Goal: Navigation & Orientation: Find specific page/section

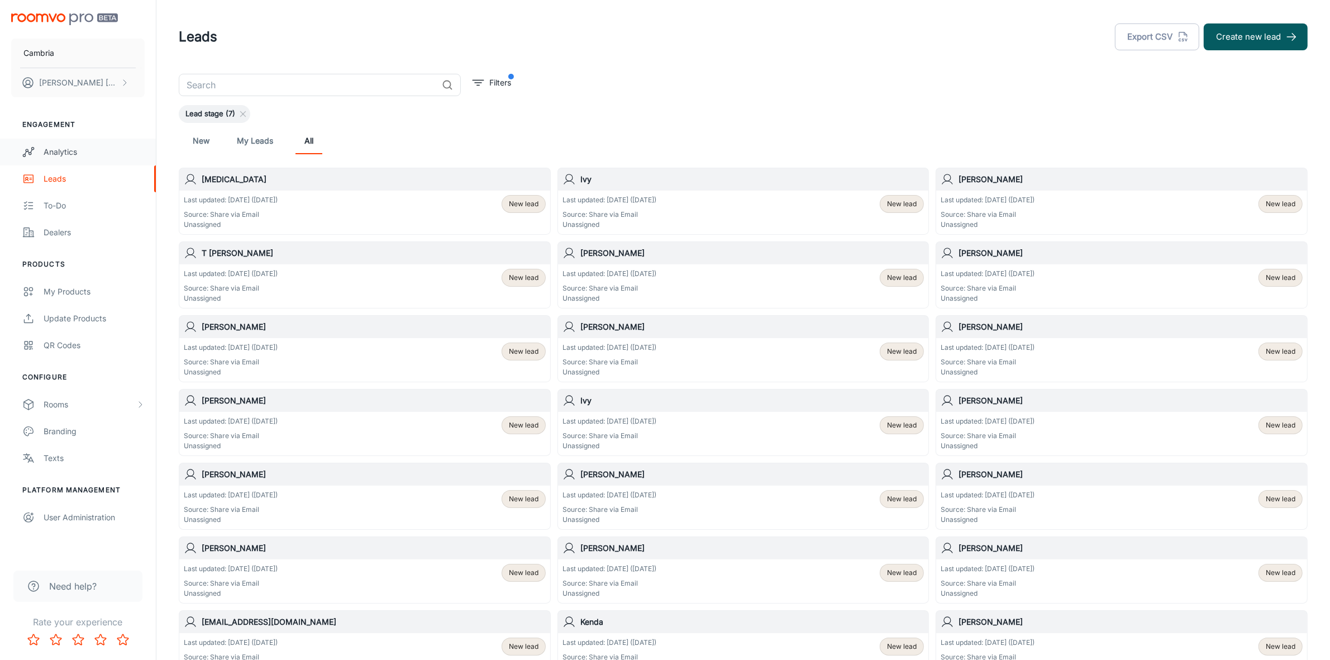
click at [51, 152] on div "Analytics" at bounding box center [94, 152] width 101 height 12
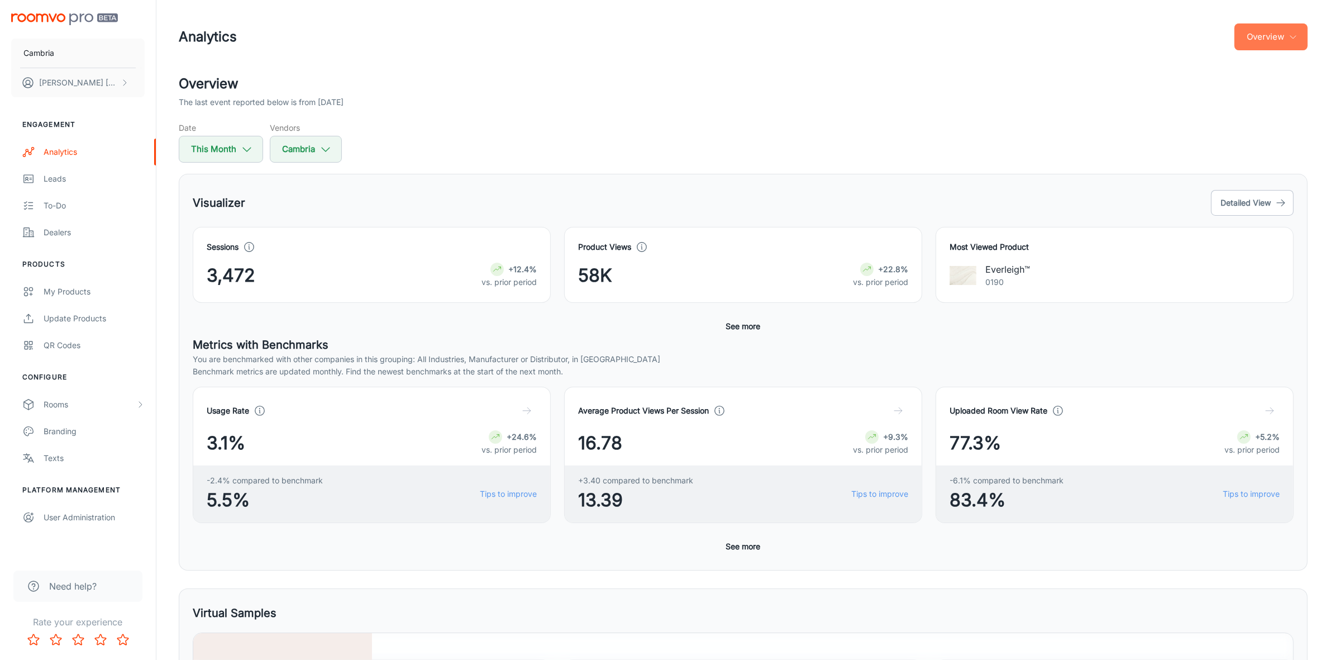
click at [1267, 44] on button "Overview" at bounding box center [1271, 36] width 73 height 27
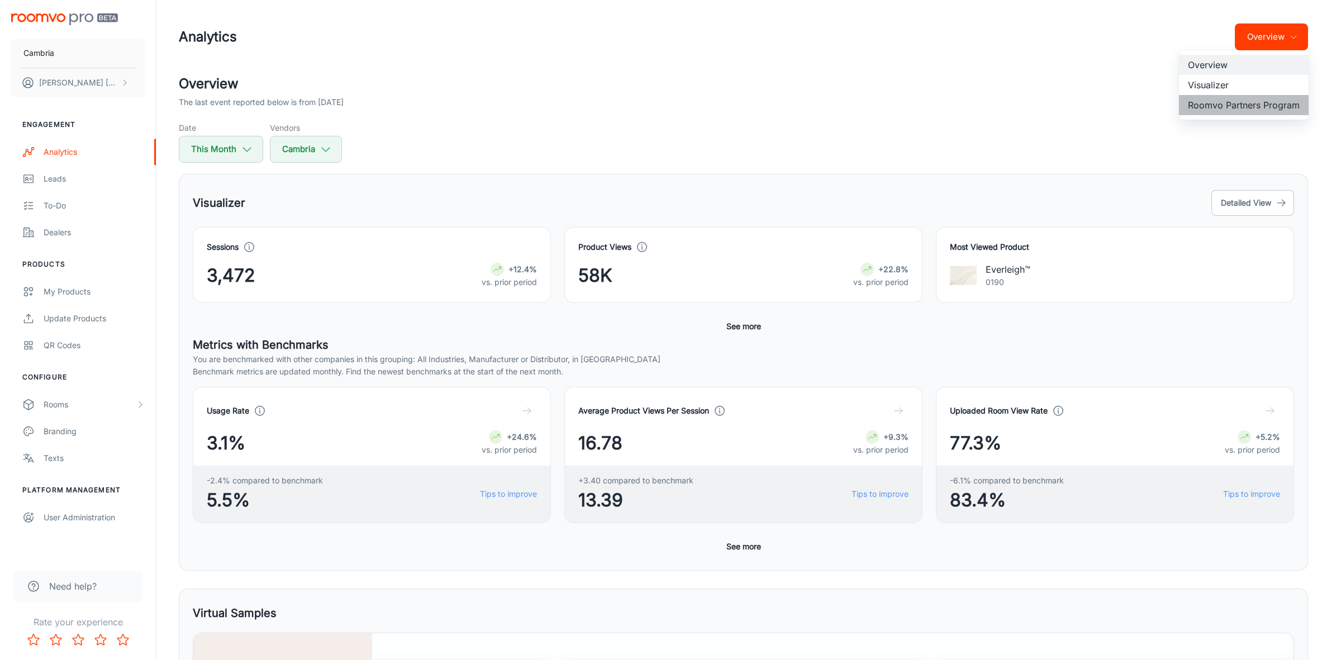
click at [1245, 103] on li "Roomvo Partners Program" at bounding box center [1244, 105] width 130 height 20
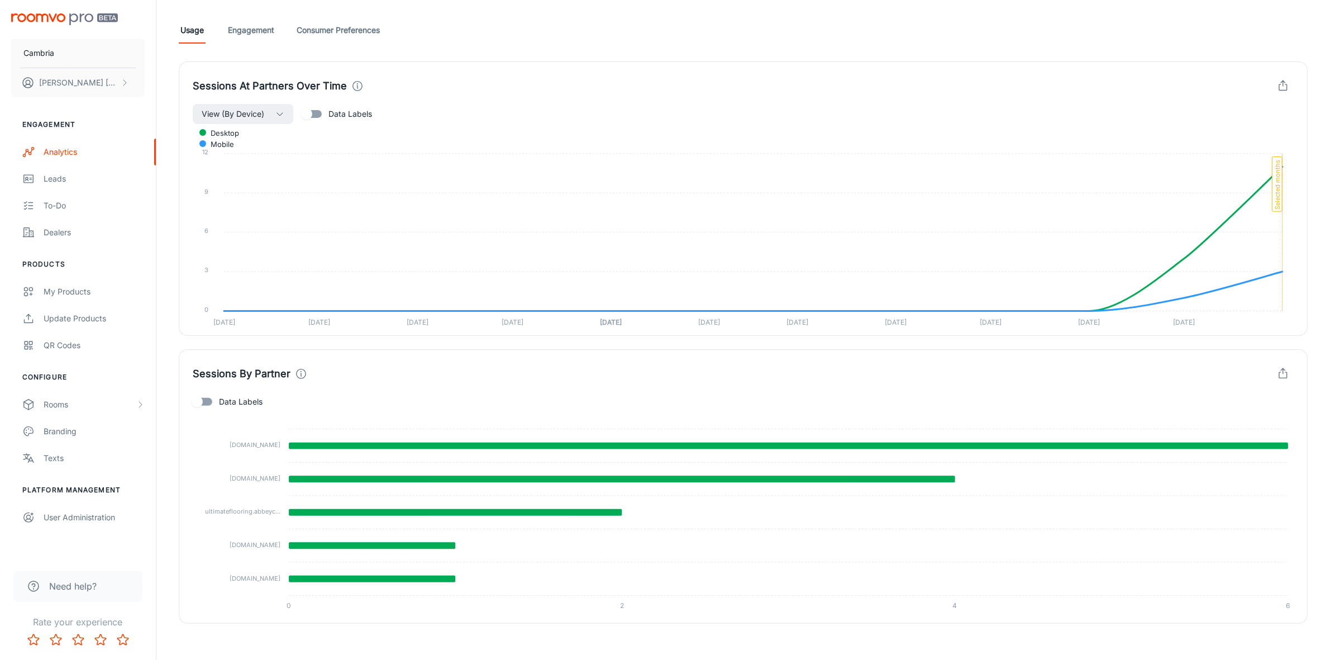
scroll to position [306, 0]
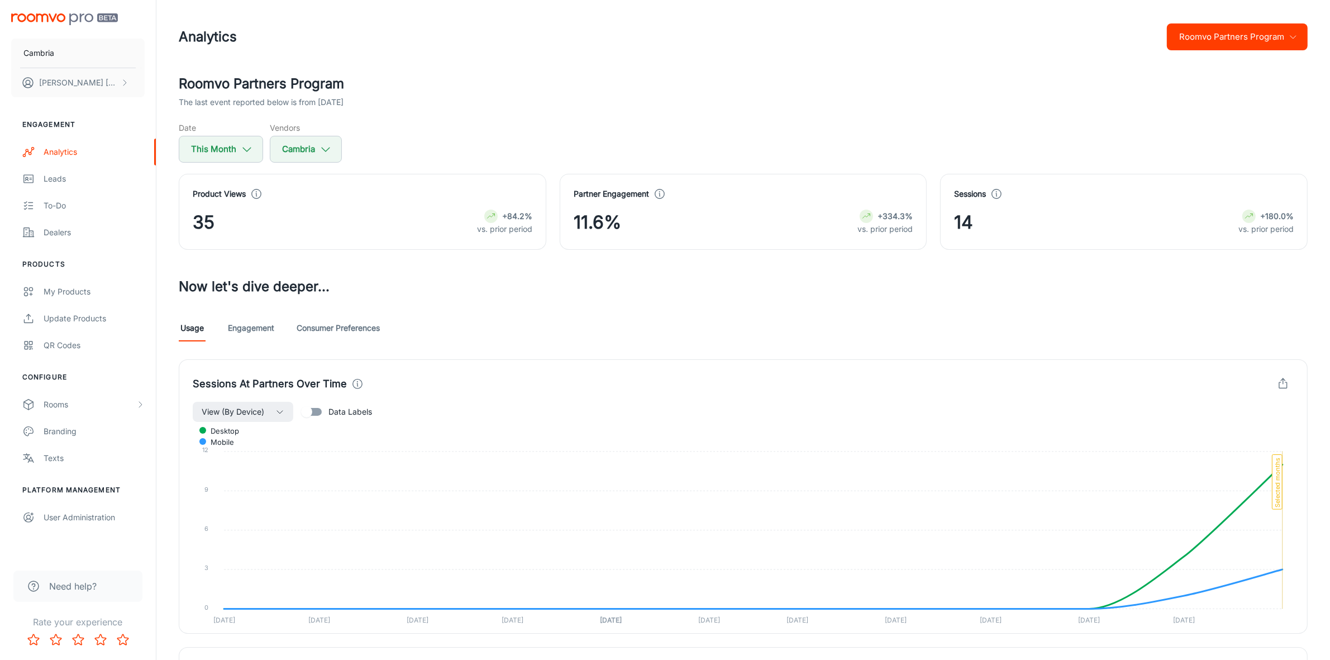
click at [1292, 29] on button "Roomvo Partners Program" at bounding box center [1237, 36] width 141 height 27
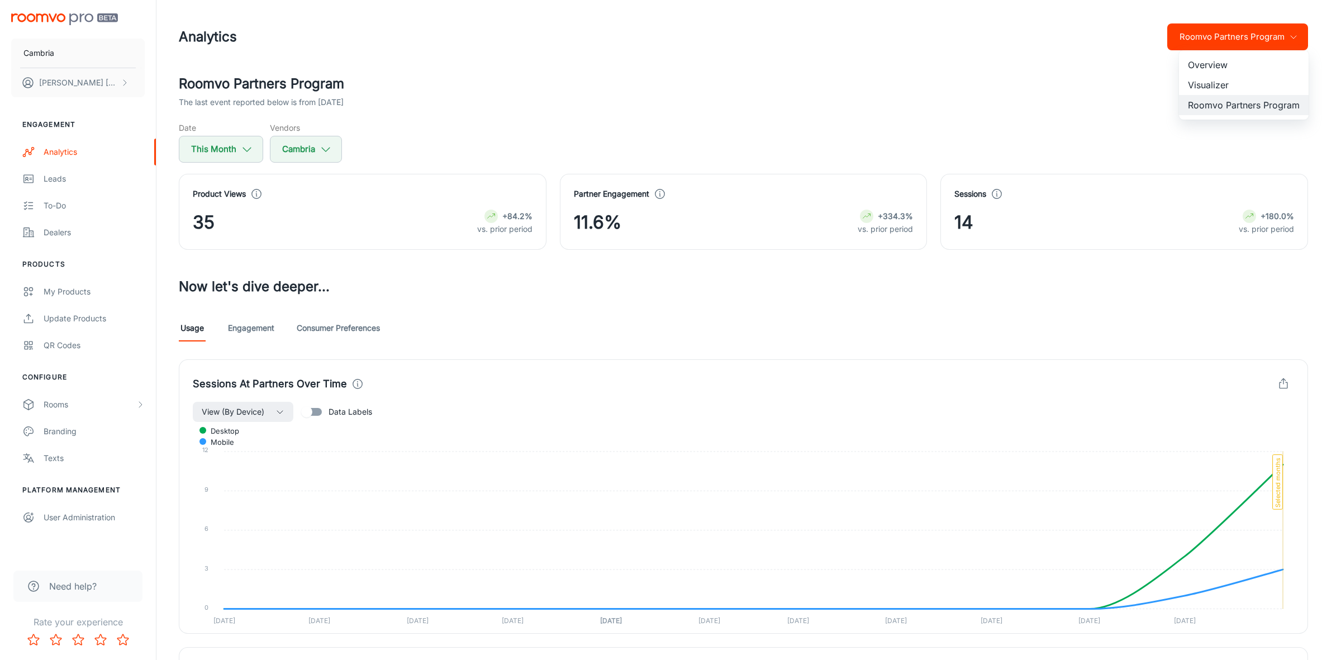
click at [1213, 85] on li "Visualizer" at bounding box center [1244, 85] width 130 height 20
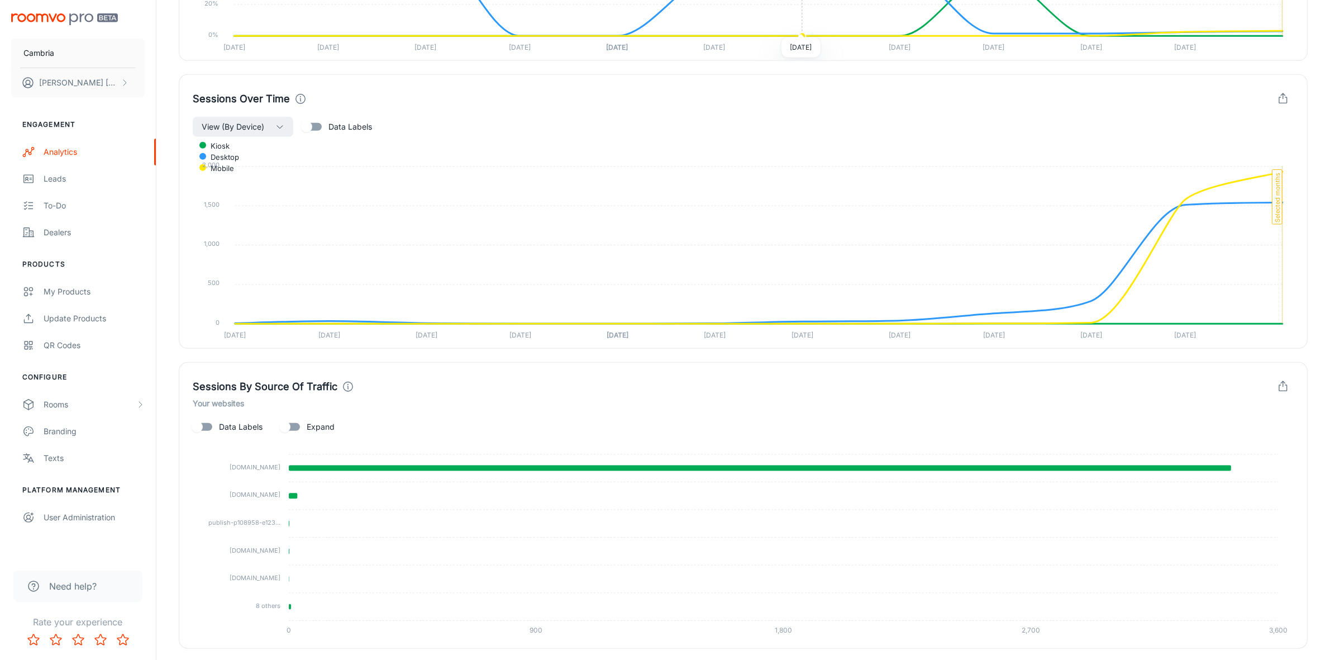
scroll to position [966, 0]
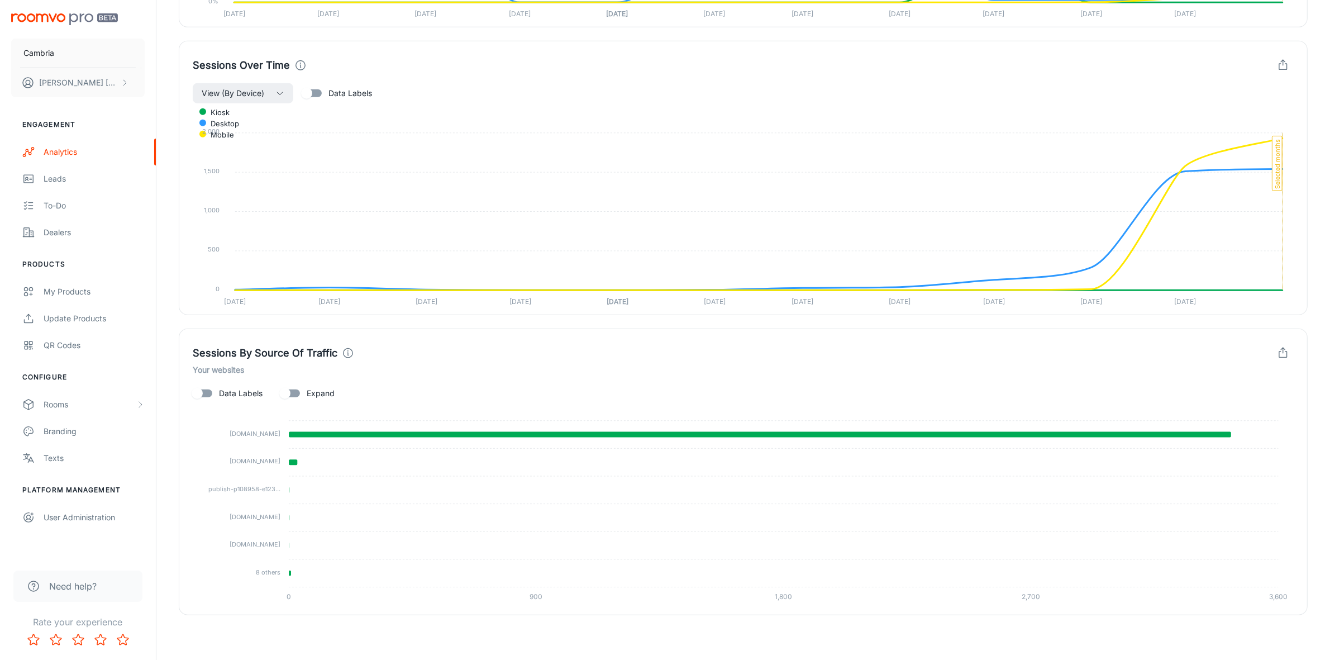
click at [311, 395] on span "Expand" at bounding box center [321, 393] width 28 height 12
click at [311, 395] on input "Expand" at bounding box center [285, 393] width 64 height 21
checkbox input "true"
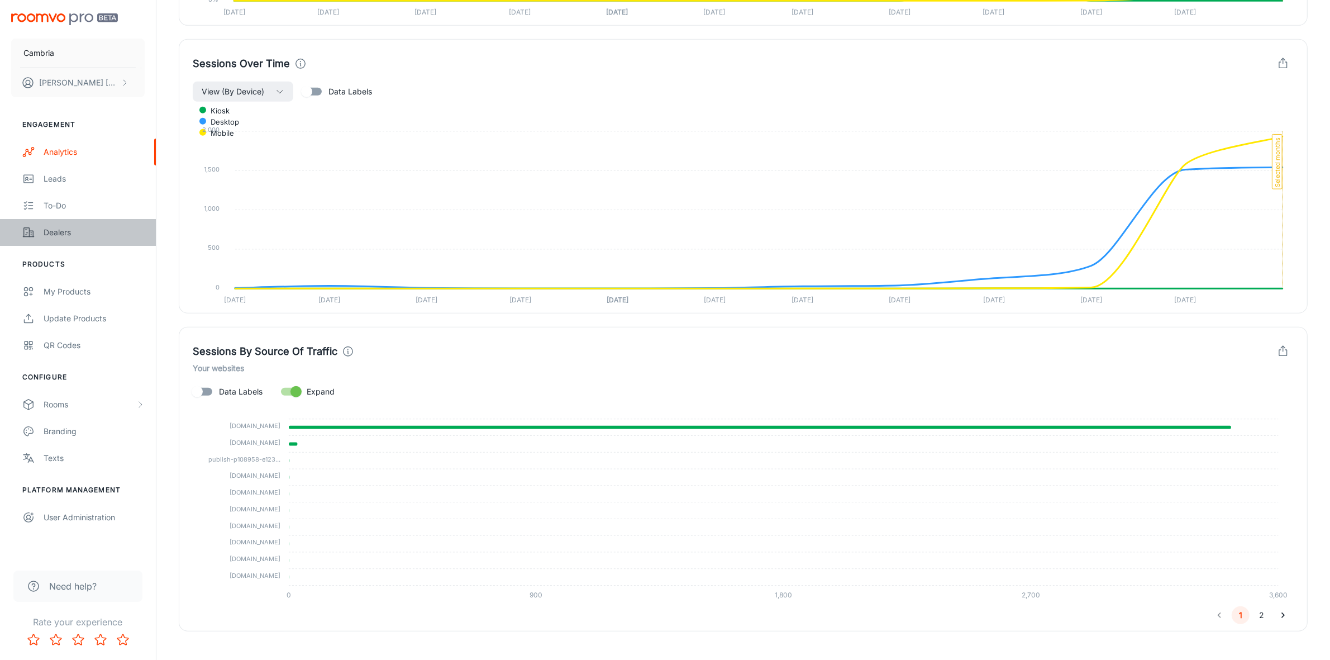
click at [55, 229] on div "Dealers" at bounding box center [94, 232] width 101 height 12
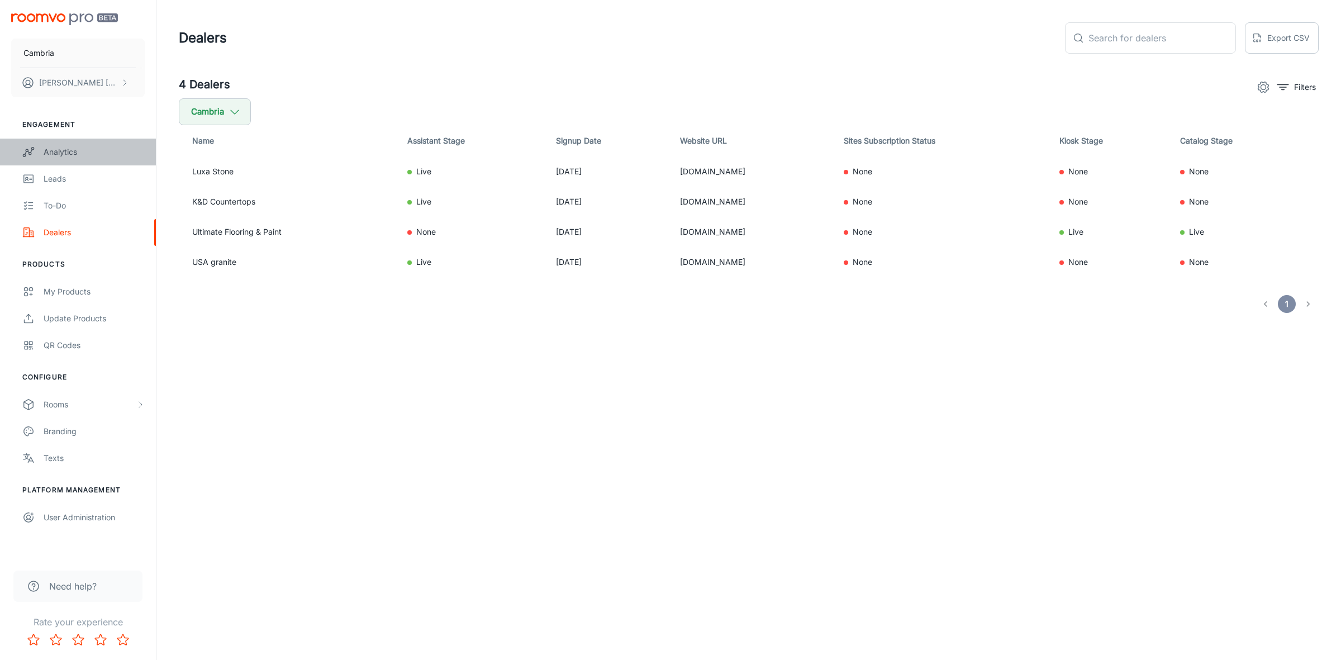
click at [65, 146] on div "Analytics" at bounding box center [94, 152] width 101 height 12
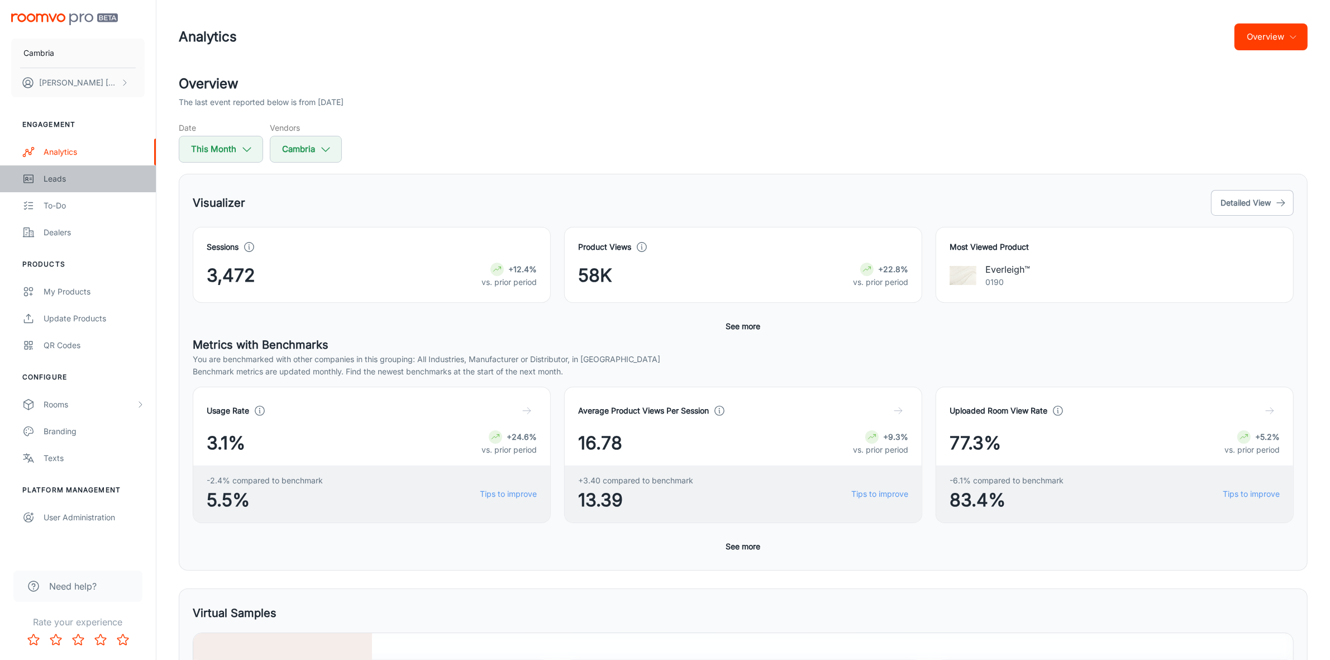
click at [65, 180] on div "Leads" at bounding box center [94, 179] width 101 height 12
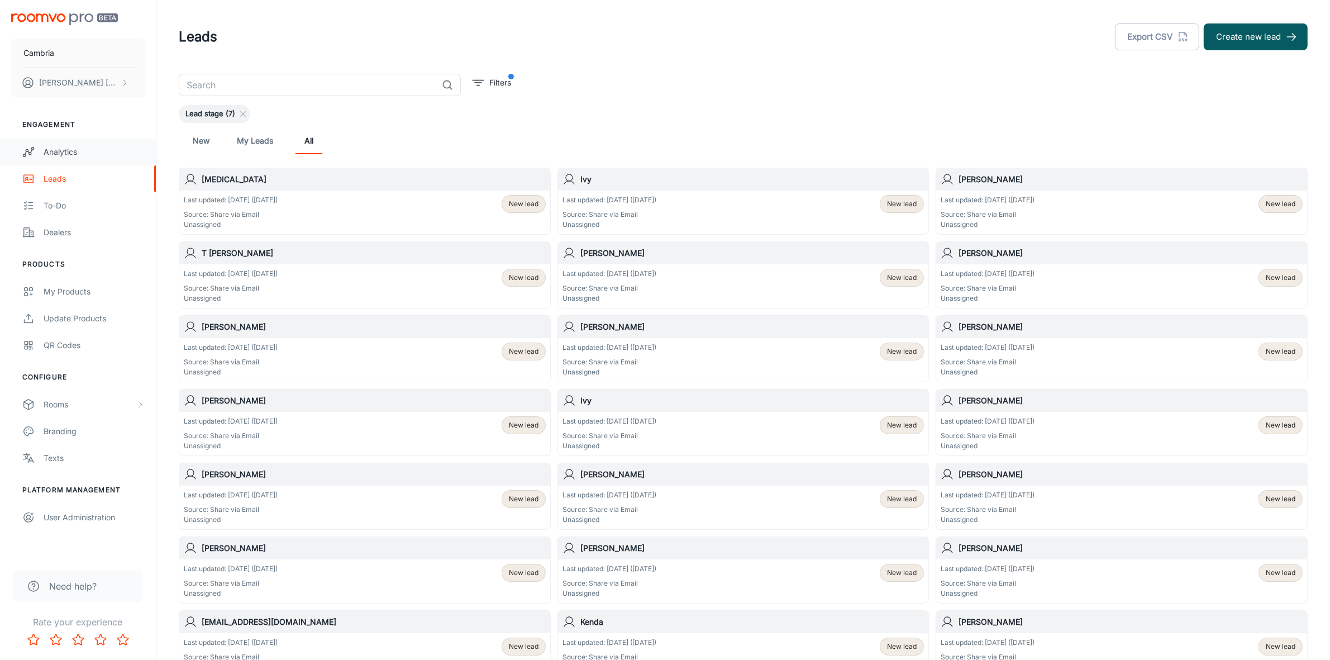
click at [74, 153] on div "Analytics" at bounding box center [94, 152] width 101 height 12
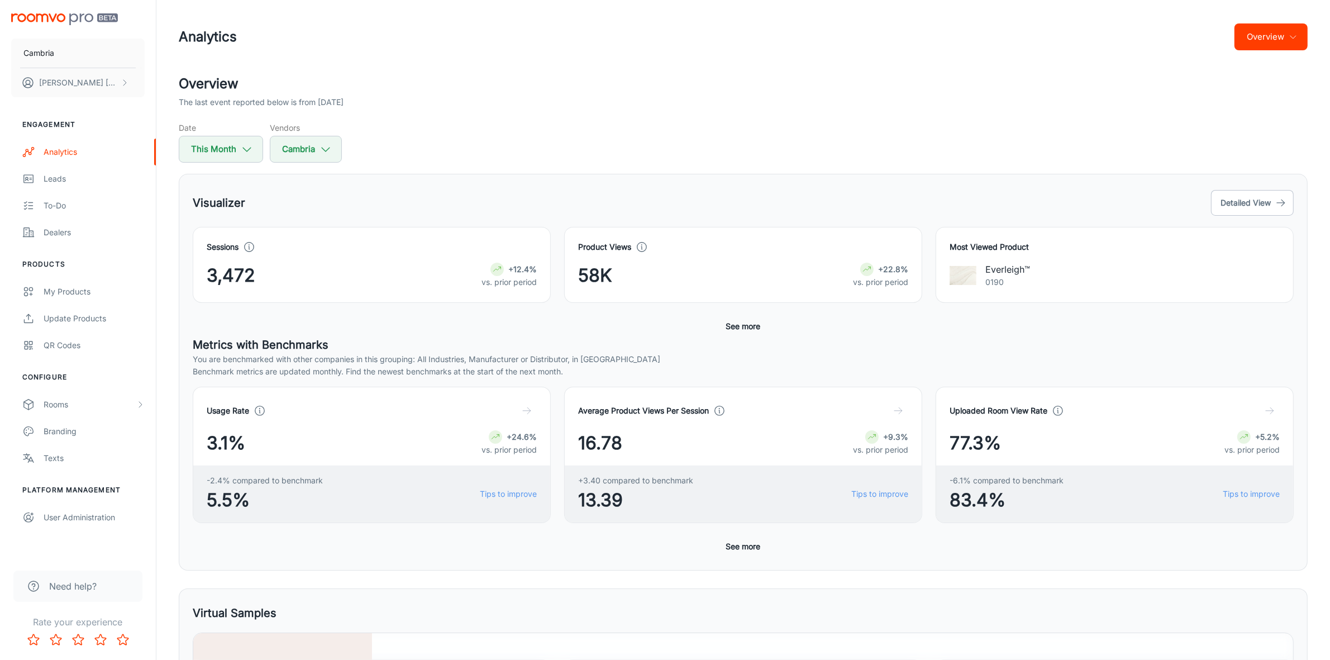
click at [1282, 40] on button "Overview" at bounding box center [1271, 36] width 73 height 27
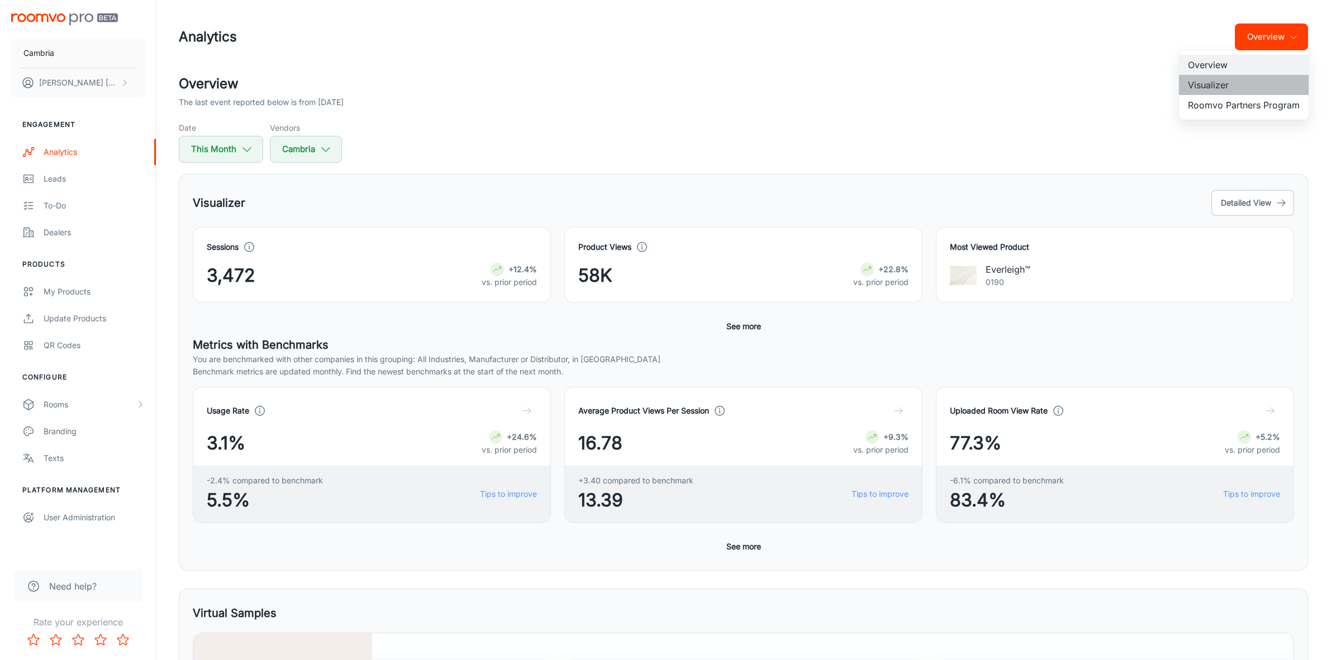
click at [1218, 79] on li "Visualizer" at bounding box center [1244, 85] width 130 height 20
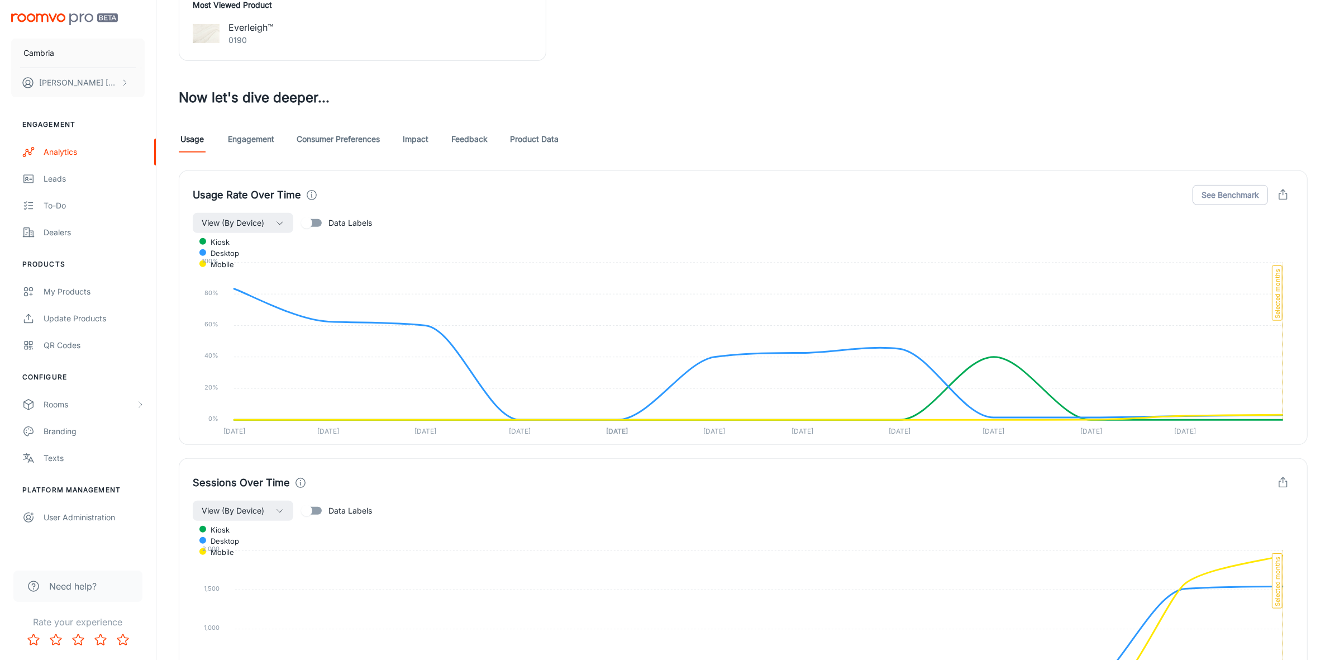
scroll to position [338, 0]
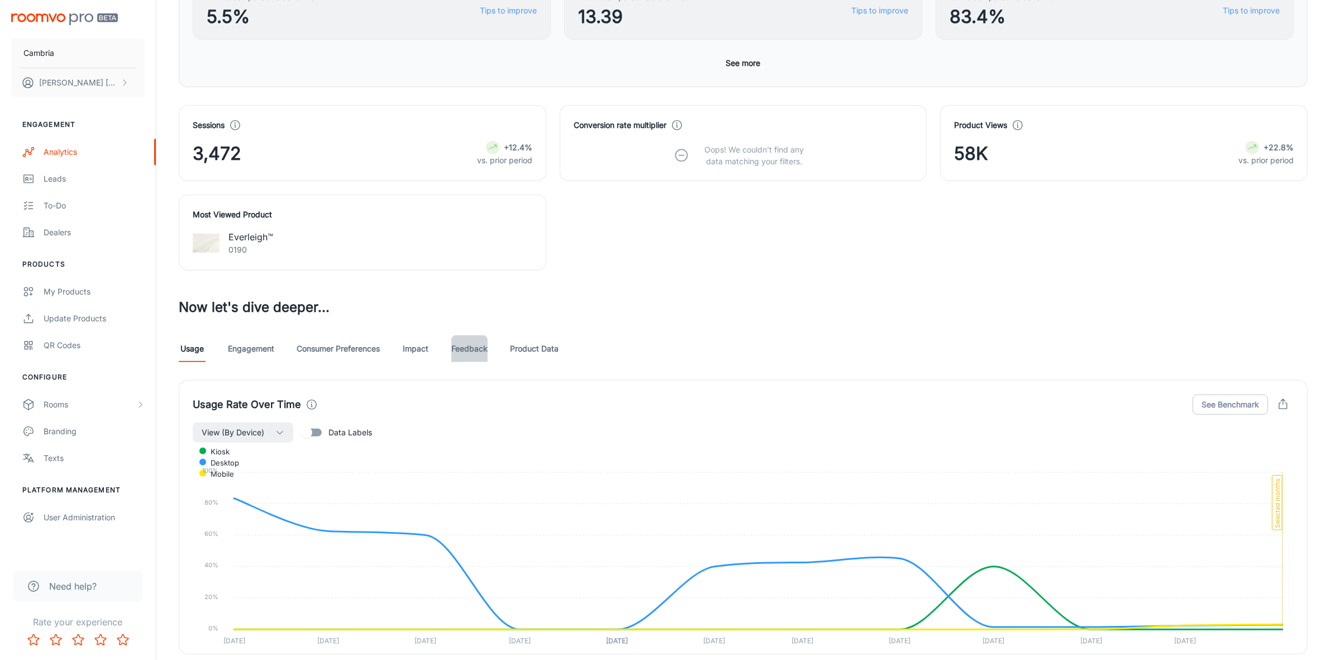
click at [474, 340] on link "Feedback" at bounding box center [469, 348] width 36 height 27
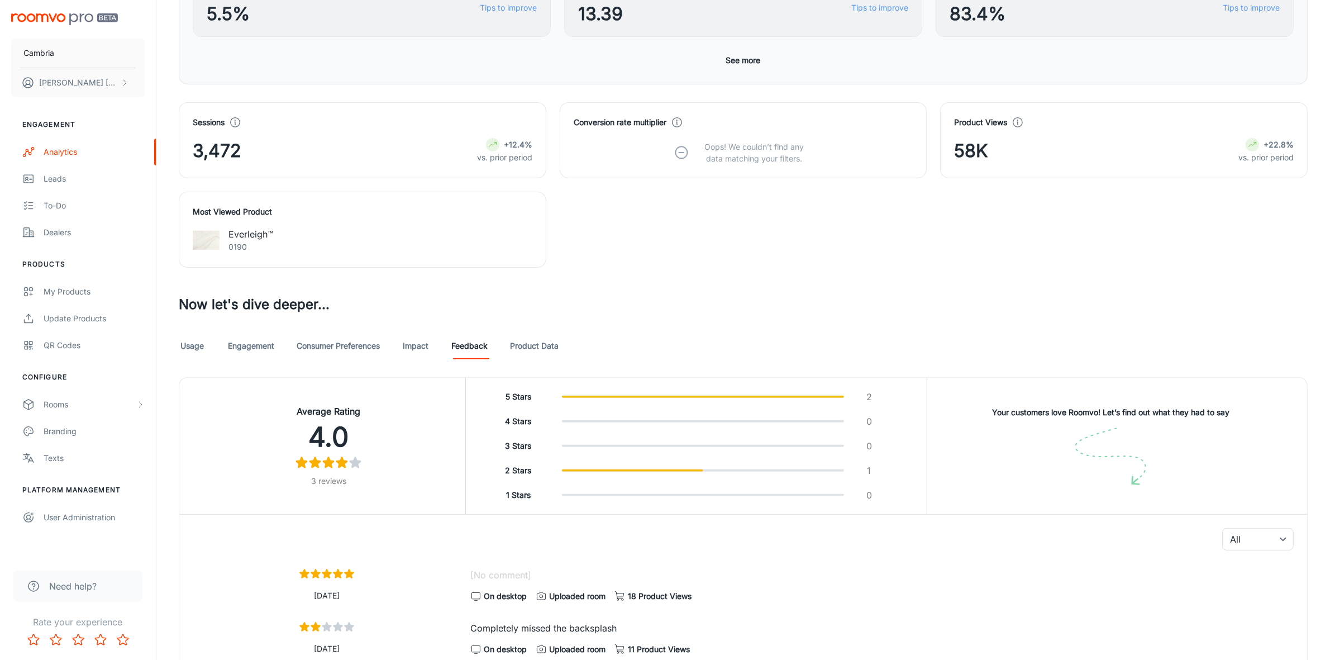
scroll to position [68, 0]
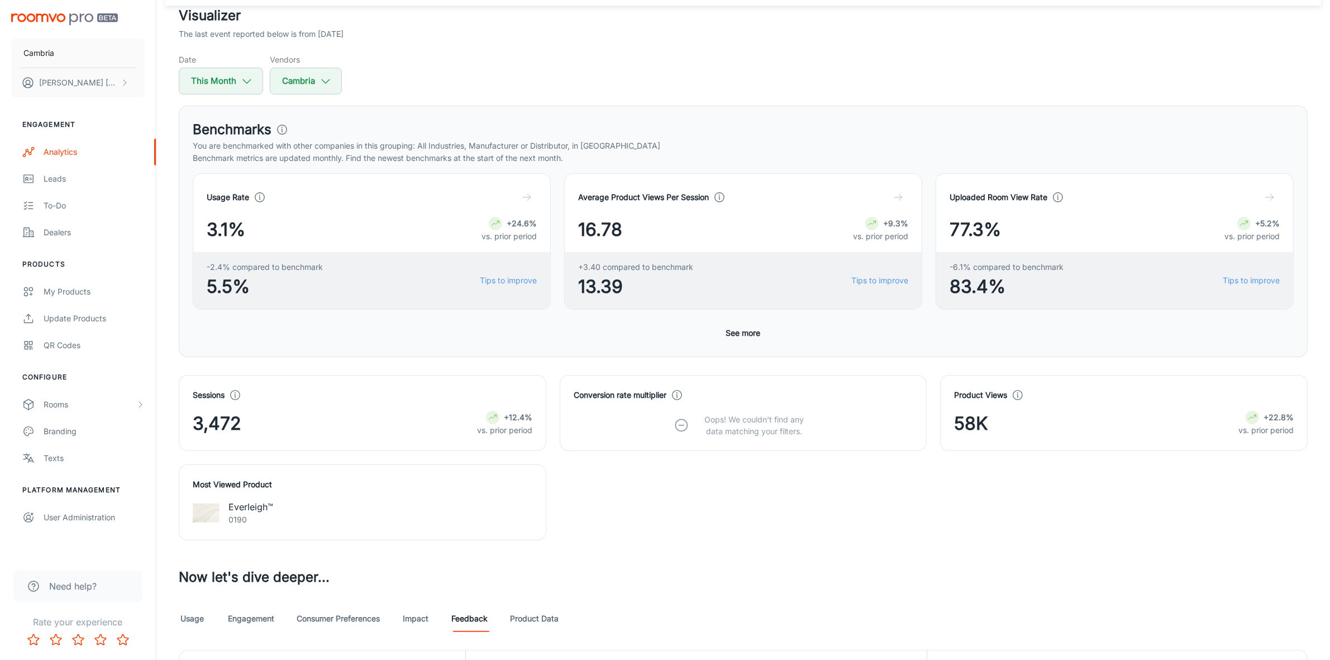
click at [755, 322] on div "Usage Rate 3.1% +24.6% vs. prior period -2.4% compared to benchmark 5.5% Tips t…" at bounding box center [743, 258] width 1101 height 170
click at [752, 333] on button "See more" at bounding box center [744, 333] width 44 height 20
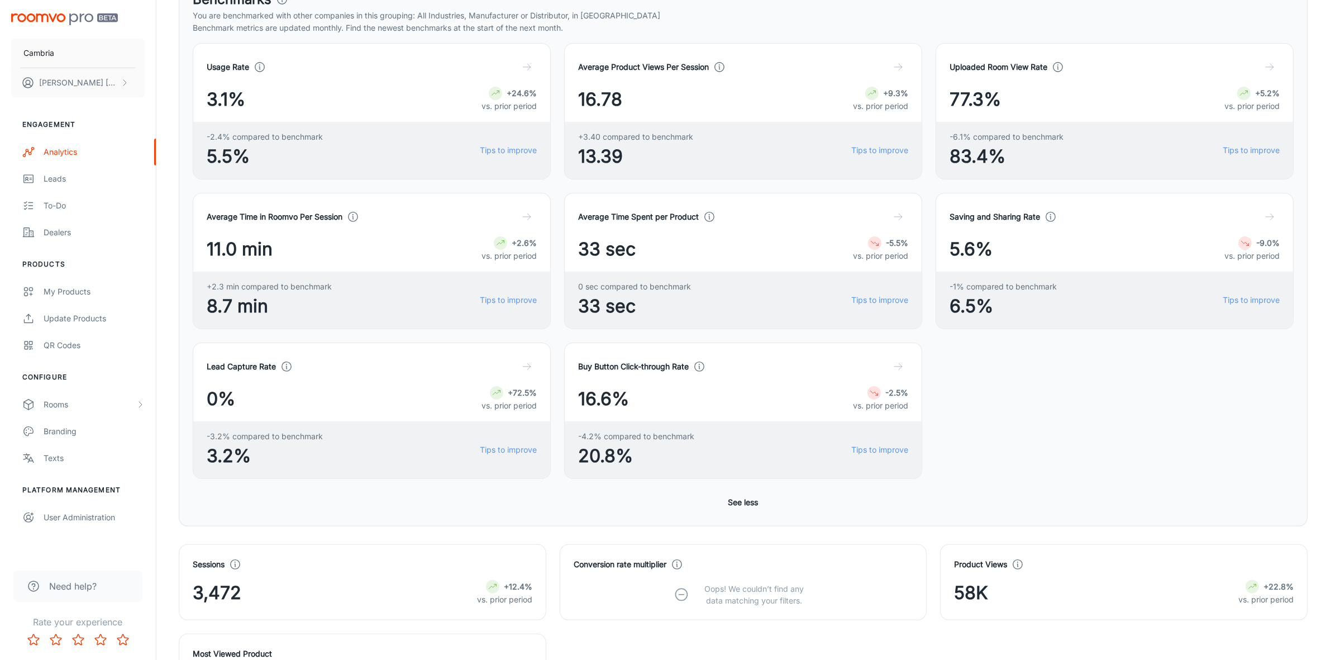
scroll to position [0, 0]
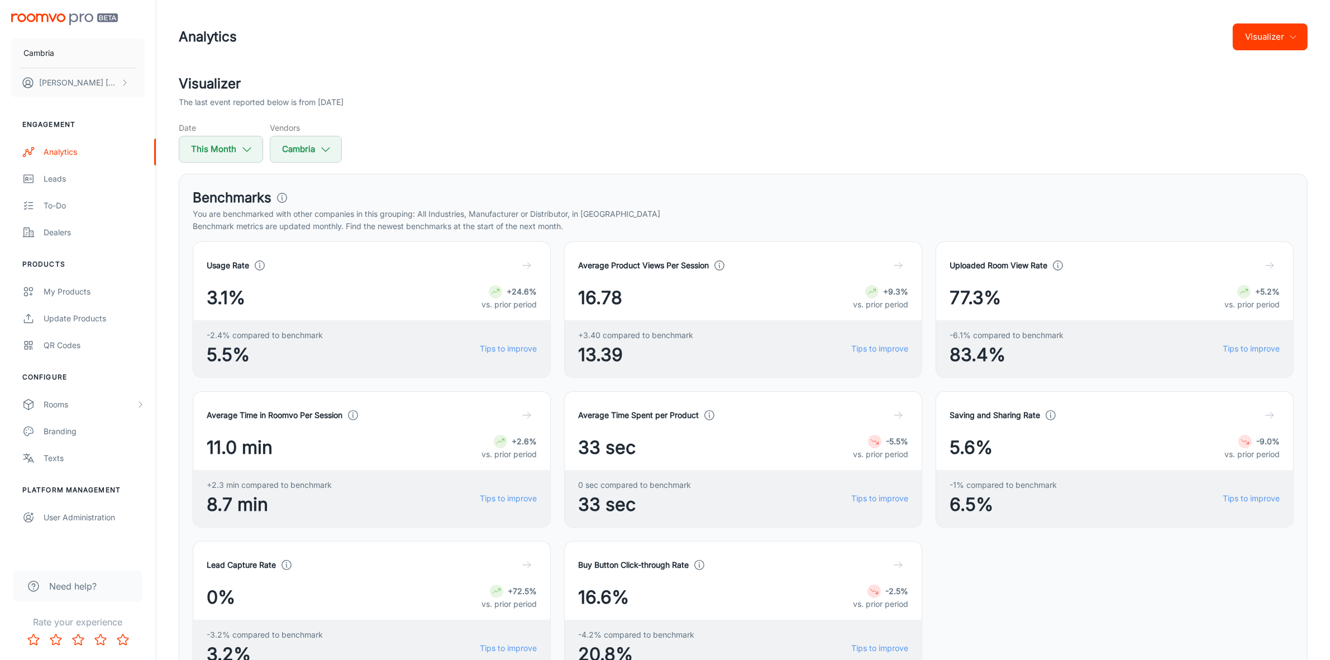
click at [1247, 46] on button "Visualizer" at bounding box center [1270, 36] width 75 height 27
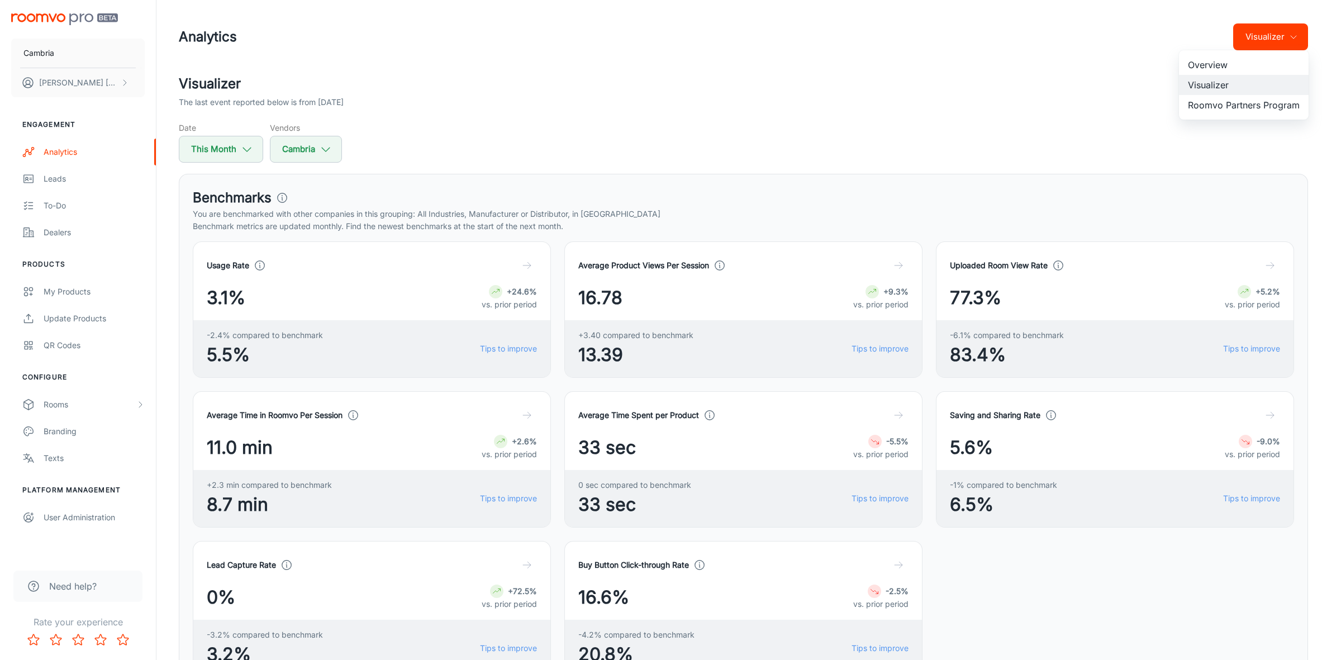
click at [1231, 108] on li "Roomvo Partners Program" at bounding box center [1244, 105] width 130 height 20
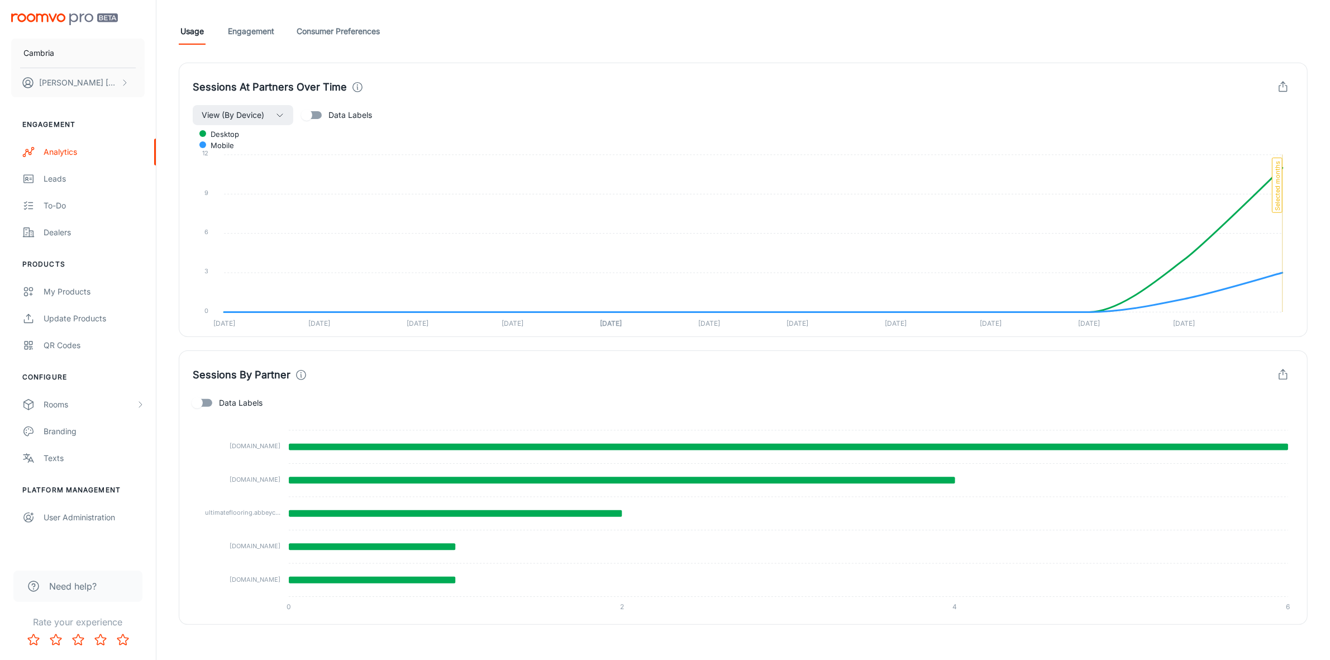
scroll to position [306, 0]
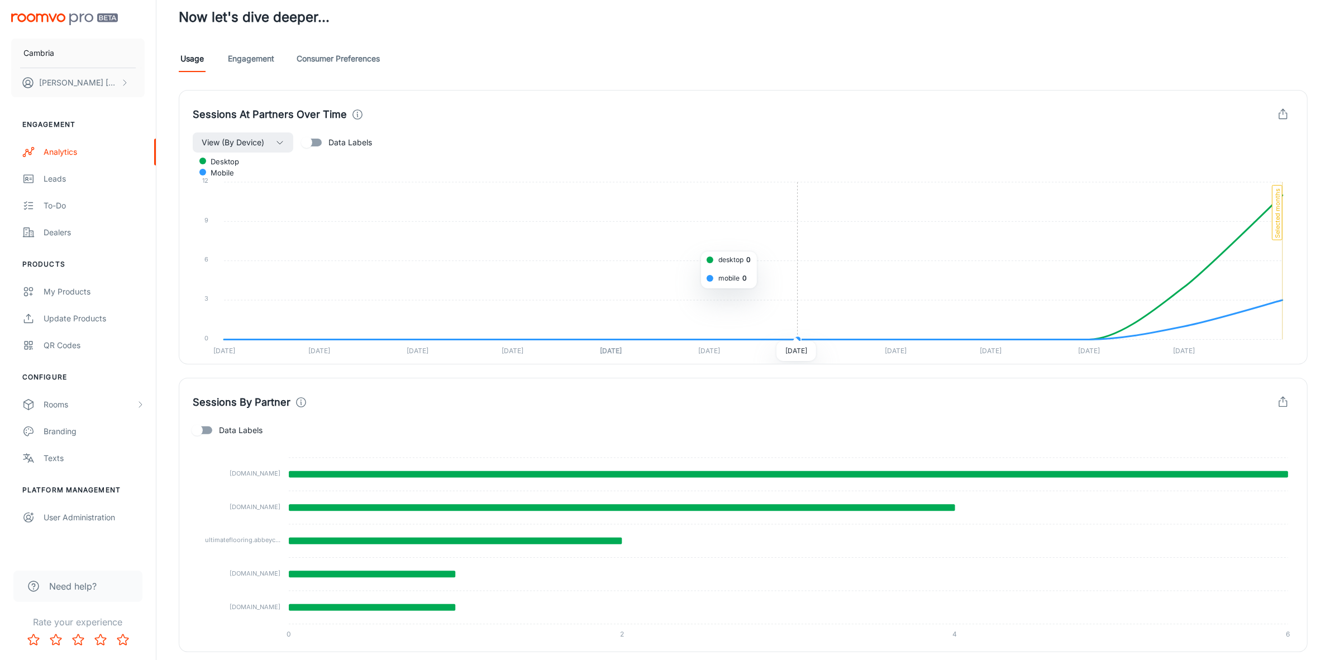
scroll to position [306, 0]
